Goal: Transaction & Acquisition: Purchase product/service

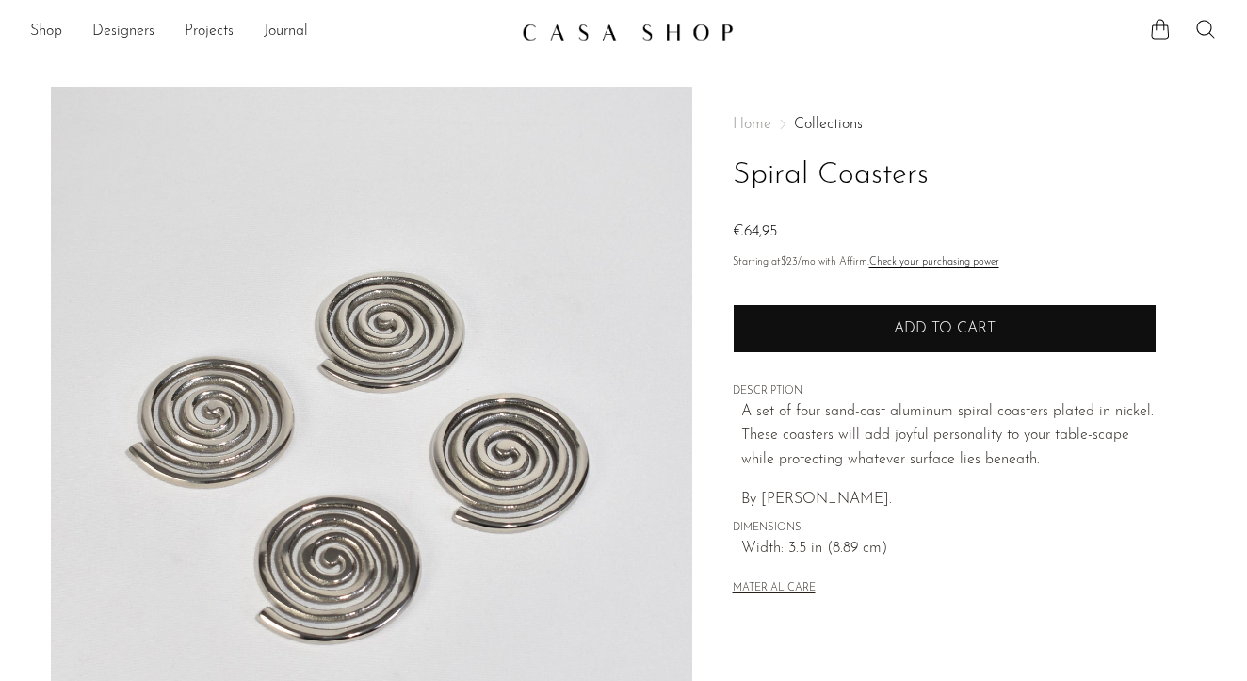
click at [770, 312] on button "Add to cart" at bounding box center [945, 328] width 424 height 49
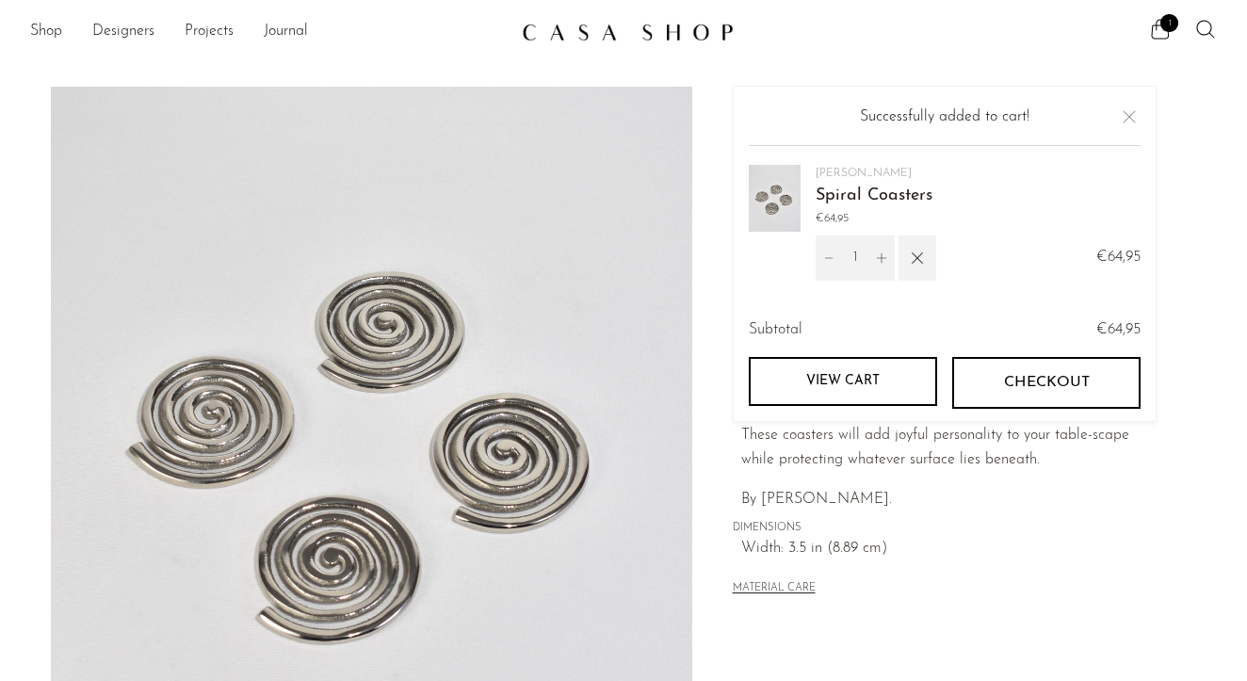
click at [1033, 372] on button "Checkout" at bounding box center [1046, 382] width 188 height 51
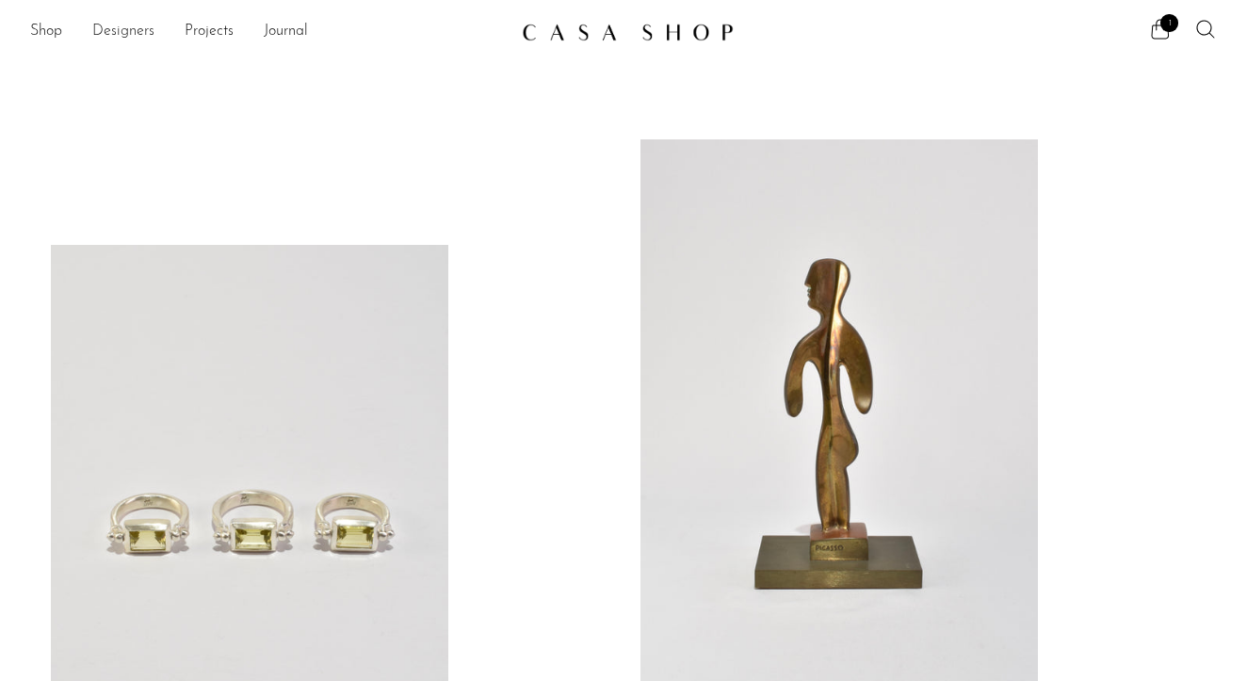
click at [128, 31] on link "Designers" at bounding box center [123, 32] width 62 height 24
